Goal: Transaction & Acquisition: Obtain resource

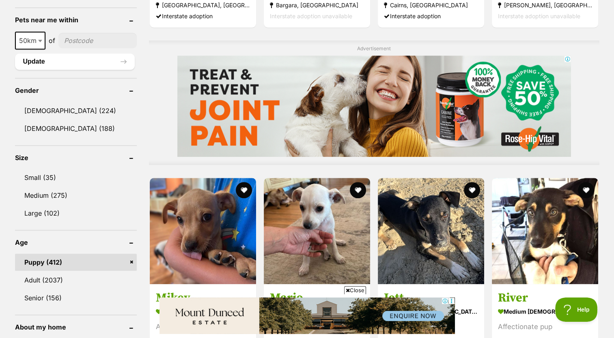
scroll to position [627, 0]
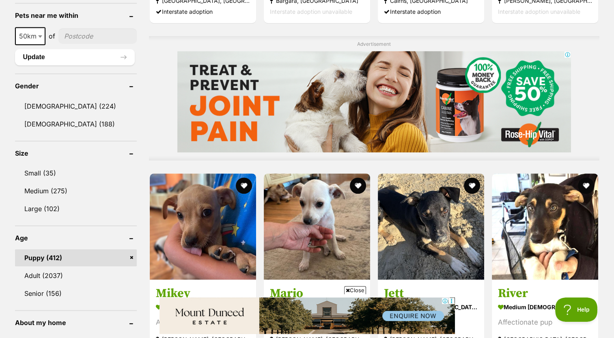
click at [88, 258] on link "Puppy (412)" at bounding box center [76, 257] width 122 height 17
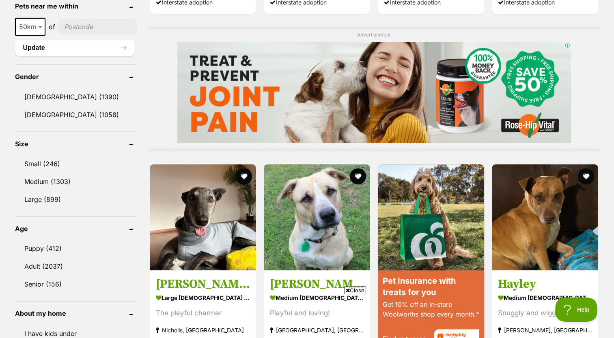
scroll to position [646, 0]
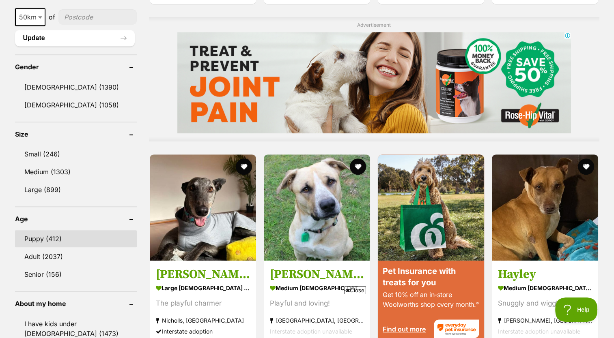
click at [45, 236] on link "Puppy (412)" at bounding box center [76, 238] width 122 height 17
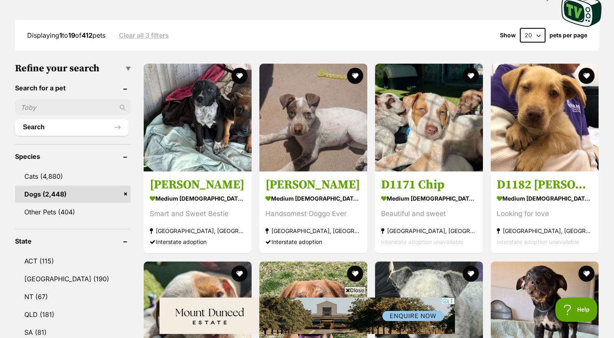
scroll to position [202, 0]
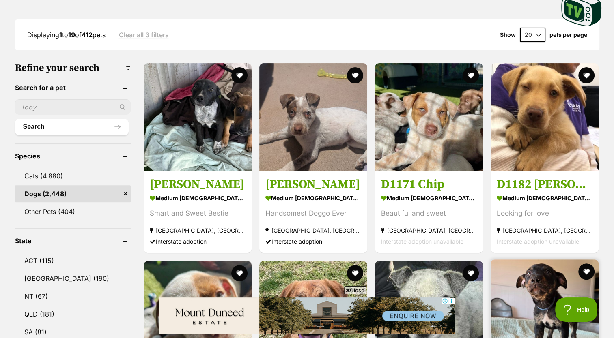
click at [597, 291] on img at bounding box center [544, 314] width 108 height 108
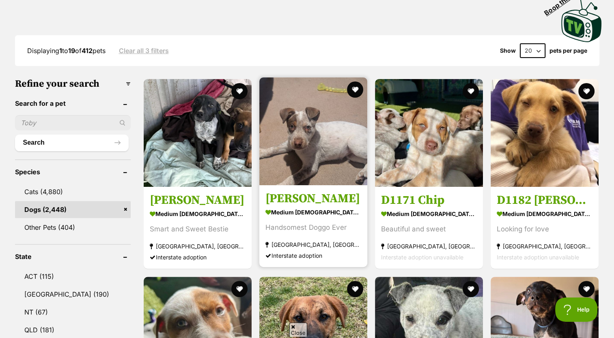
click at [322, 242] on strong "North Melbourne, VIC" at bounding box center [313, 245] width 96 height 11
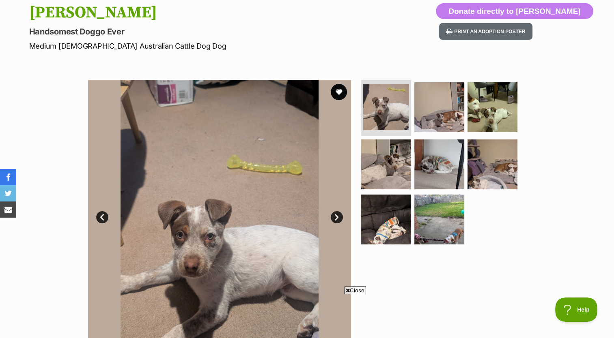
scroll to position [76, 0]
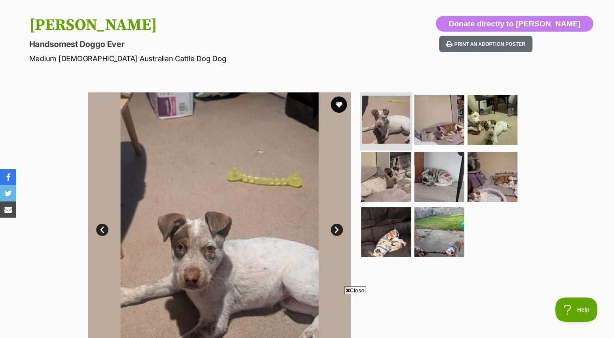
click at [391, 127] on img at bounding box center [386, 120] width 48 height 48
click at [447, 136] on img at bounding box center [439, 119] width 52 height 52
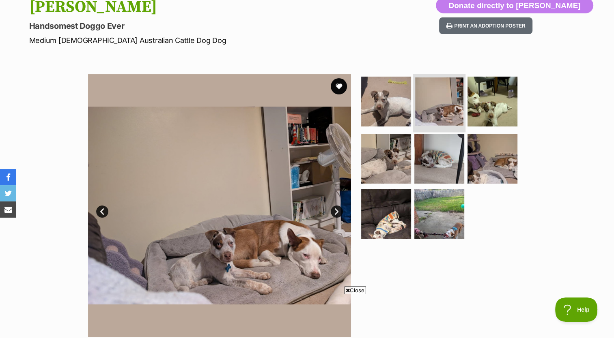
scroll to position [96, 0]
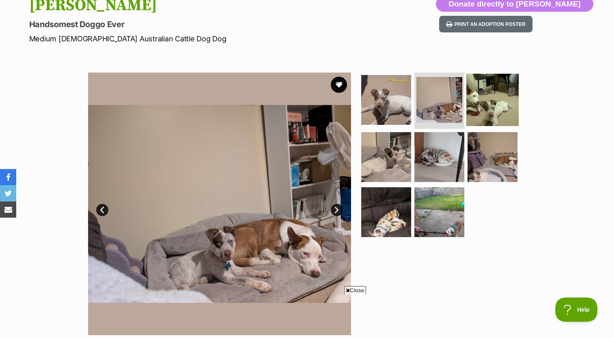
click at [498, 118] on img at bounding box center [492, 99] width 52 height 52
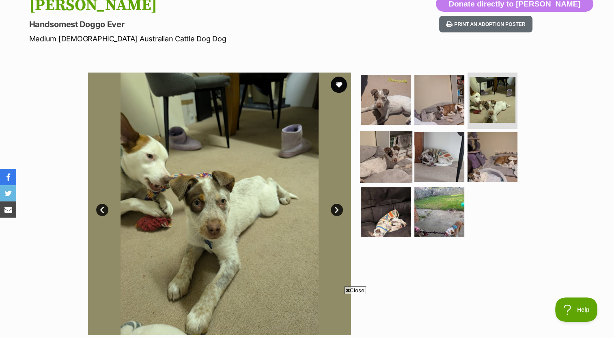
click at [397, 165] on img at bounding box center [386, 157] width 52 height 52
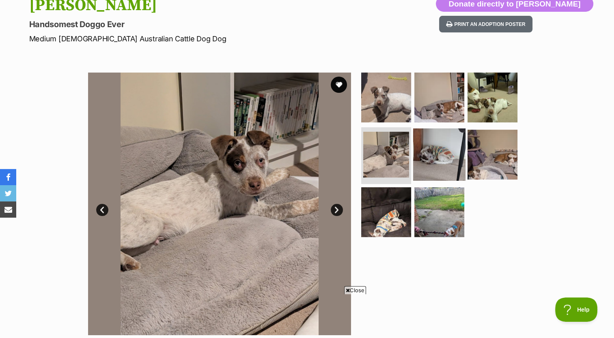
click at [445, 159] on img at bounding box center [439, 155] width 52 height 52
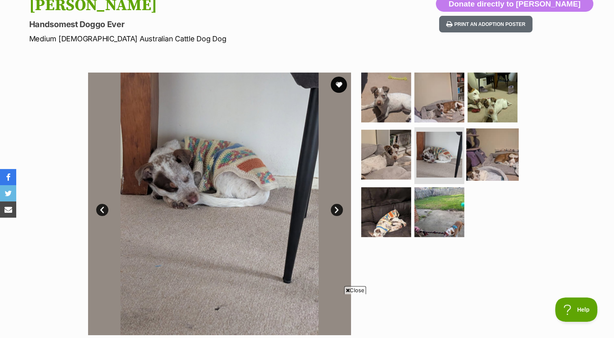
click at [511, 165] on img at bounding box center [492, 155] width 52 height 52
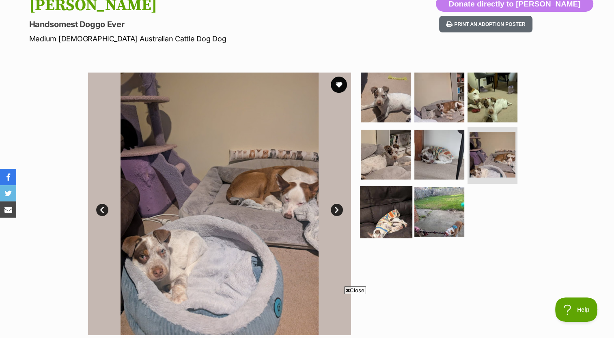
click at [394, 219] on img at bounding box center [386, 212] width 52 height 52
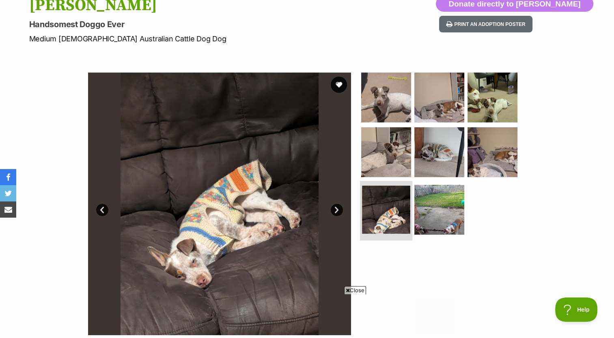
scroll to position [0, 0]
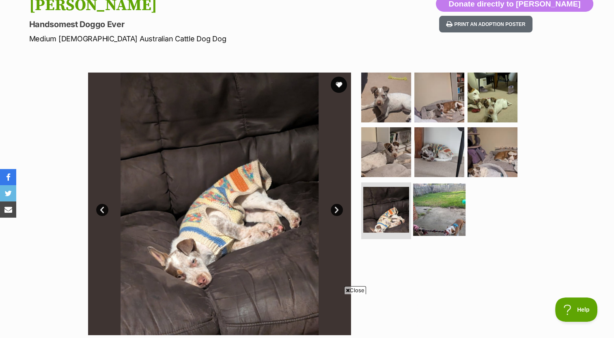
click at [460, 224] on img at bounding box center [439, 210] width 52 height 52
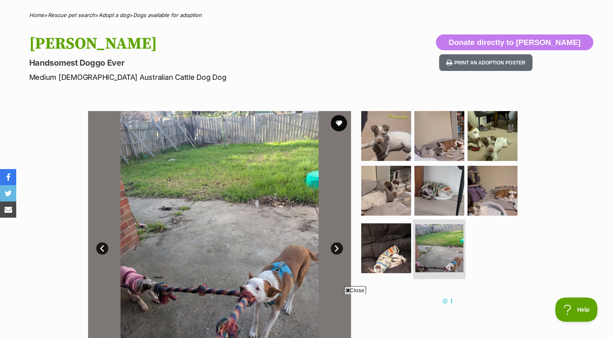
scroll to position [55, 0]
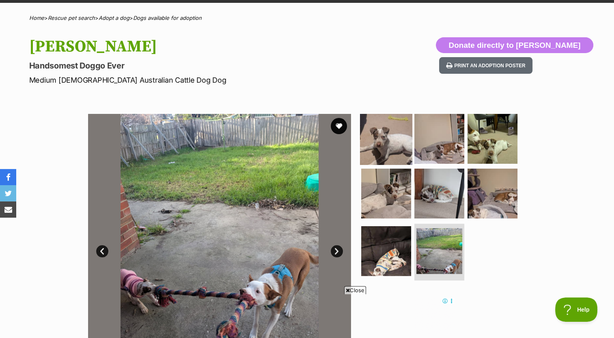
click at [397, 148] on img at bounding box center [386, 138] width 52 height 52
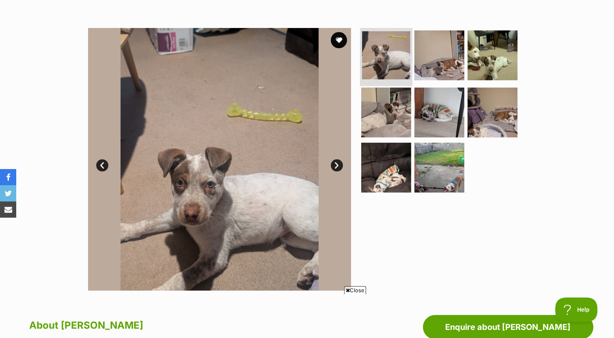
scroll to position [0, 0]
click at [451, 73] on img at bounding box center [439, 55] width 52 height 52
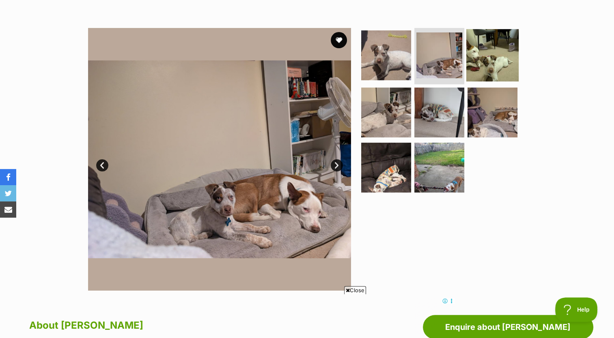
click at [496, 70] on img at bounding box center [492, 55] width 52 height 52
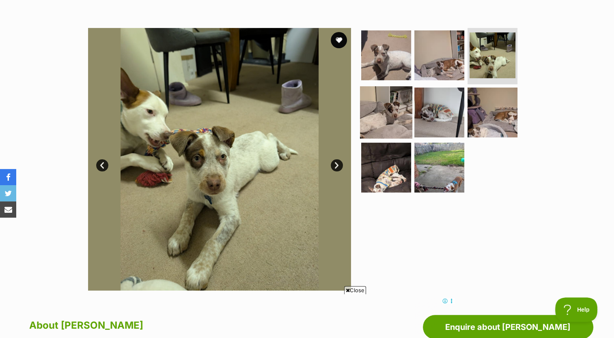
click at [390, 127] on img at bounding box center [386, 112] width 52 height 52
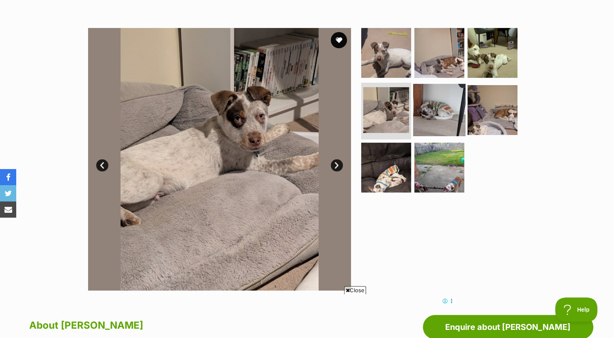
click at [443, 123] on img at bounding box center [439, 110] width 52 height 52
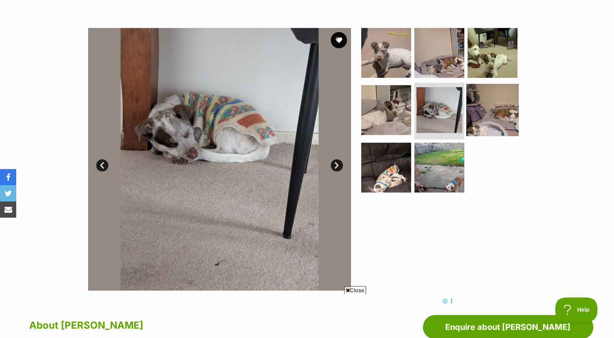
click at [504, 124] on img at bounding box center [492, 110] width 52 height 52
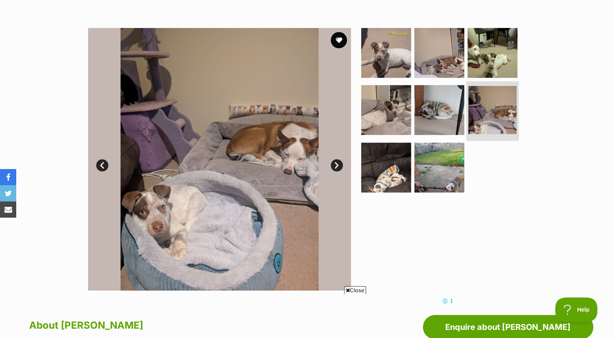
scroll to position [144, 0]
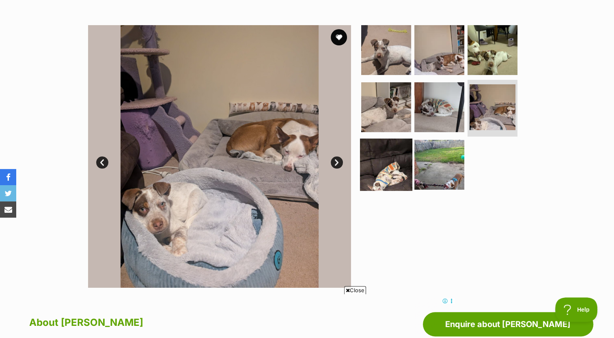
click at [403, 188] on link at bounding box center [386, 188] width 52 height 9
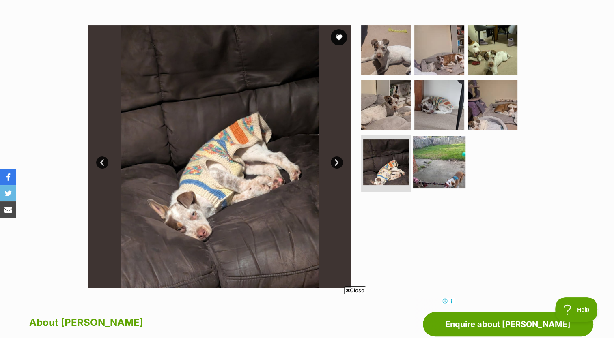
click at [450, 173] on img at bounding box center [439, 162] width 52 height 52
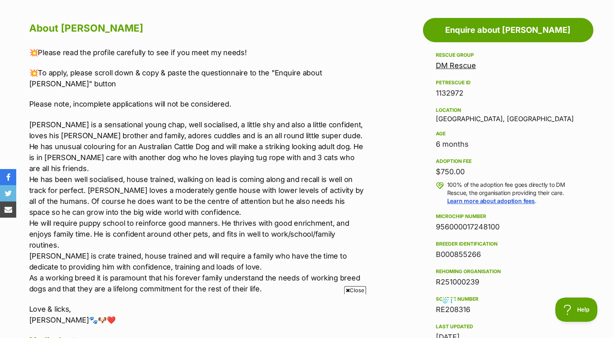
scroll to position [435, 0]
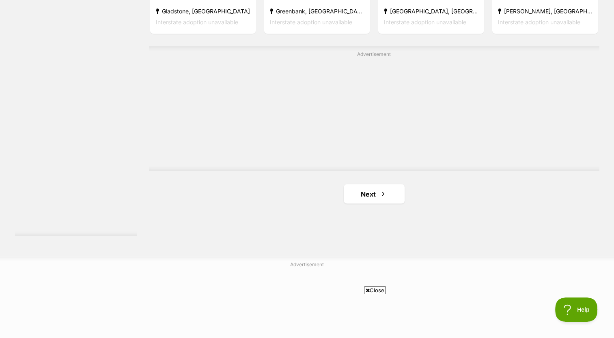
scroll to position [1450, 0]
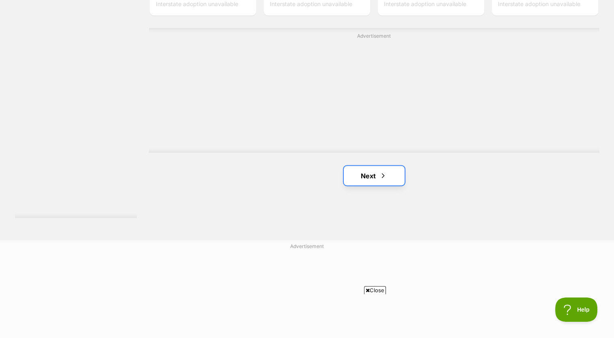
click at [382, 178] on span "Next page" at bounding box center [383, 176] width 8 height 10
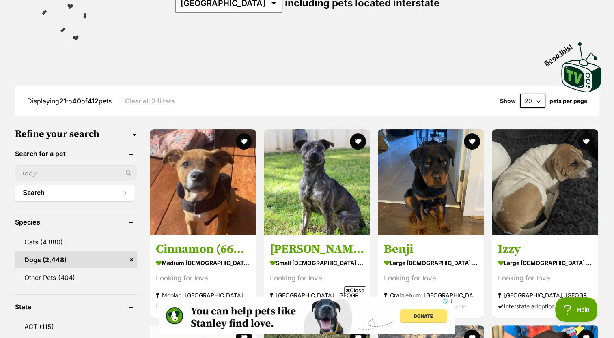
scroll to position [142, 0]
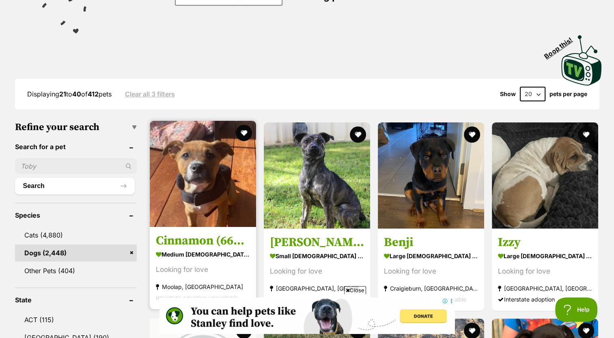
click at [214, 247] on h3 "Cinnamon (66690)" at bounding box center [203, 240] width 94 height 15
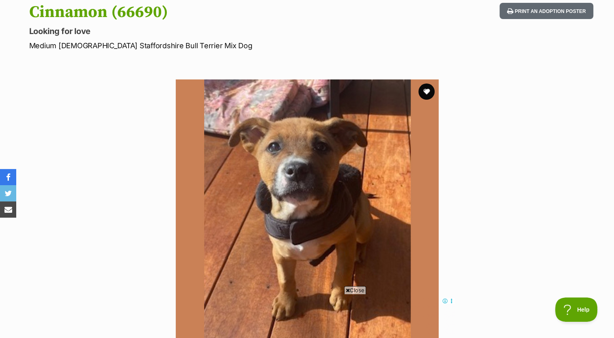
scroll to position [163, 0]
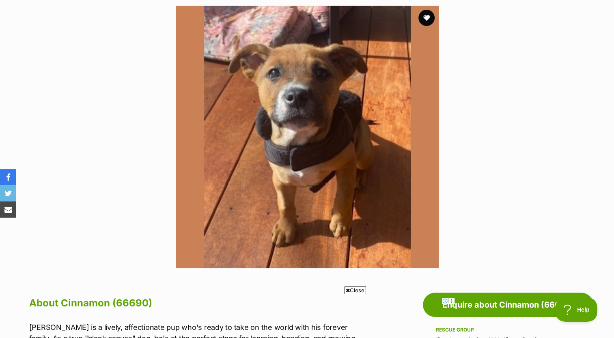
click at [163, 32] on section "Available 1 of 1 images Next Prev 1" at bounding box center [307, 131] width 462 height 275
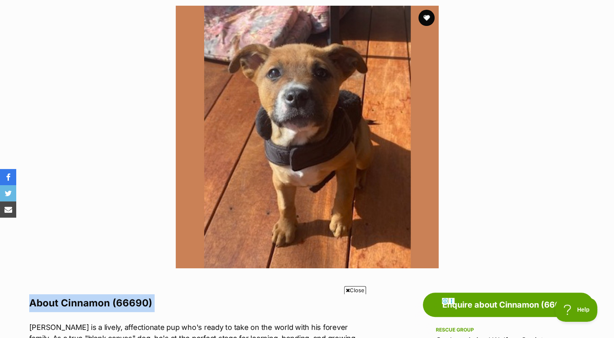
click at [161, 33] on section "Available 1 of 1 images Next Prev 1" at bounding box center [307, 131] width 462 height 275
drag, startPoint x: 161, startPoint y: 33, endPoint x: 146, endPoint y: 52, distance: 23.7
click at [146, 52] on section "Available 1 of 1 images Next Prev 1" at bounding box center [307, 131] width 462 height 275
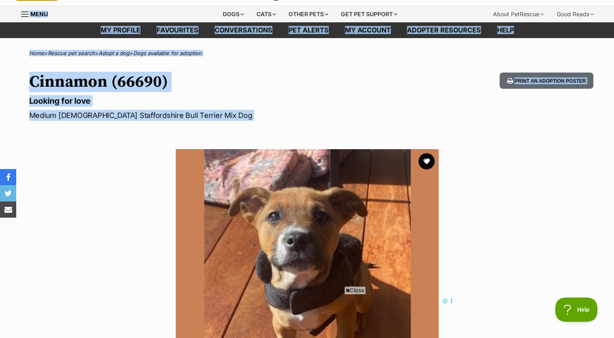
scroll to position [0, 0]
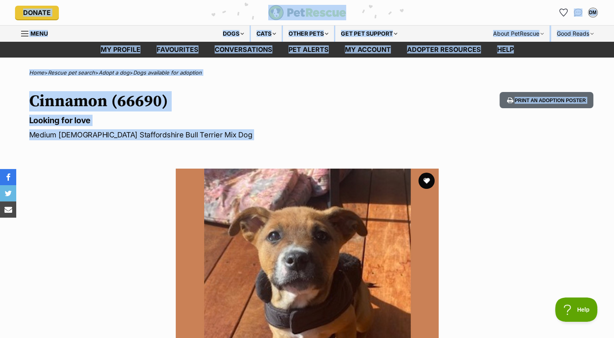
drag, startPoint x: 146, startPoint y: 52, endPoint x: 7, endPoint y: -6, distance: 151.1
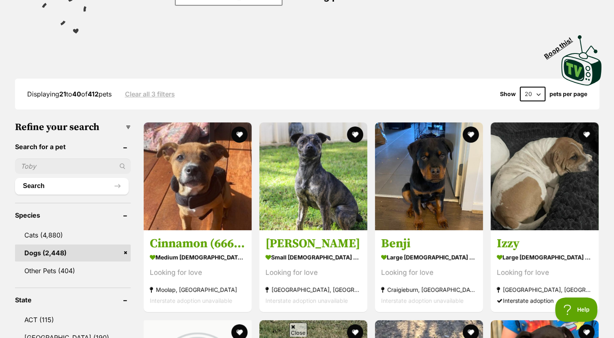
click at [547, 92] on form "20 40 60" at bounding box center [532, 94] width 34 height 15
click at [547, 94] on form "20 40 60" at bounding box center [532, 94] width 34 height 15
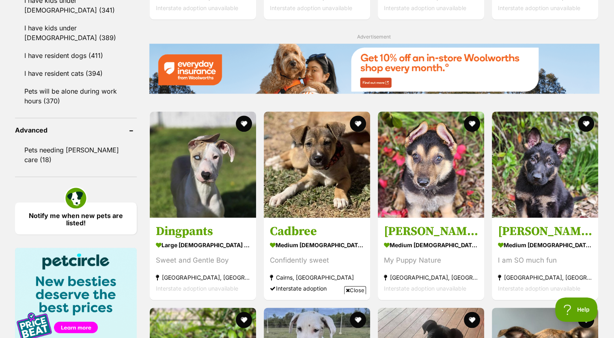
scroll to position [972, 0]
